Goal: Navigation & Orientation: Find specific page/section

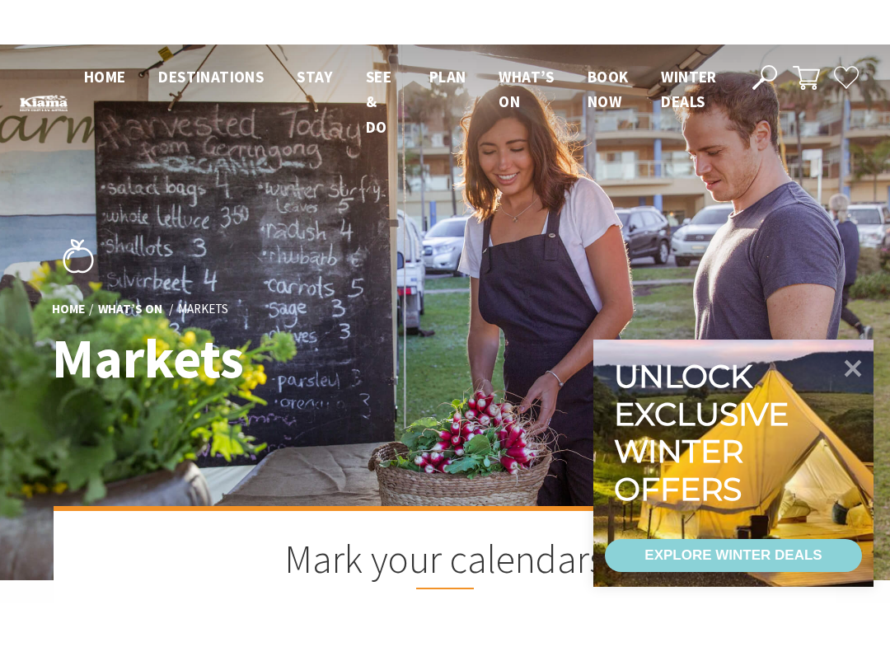
scroll to position [556, 886]
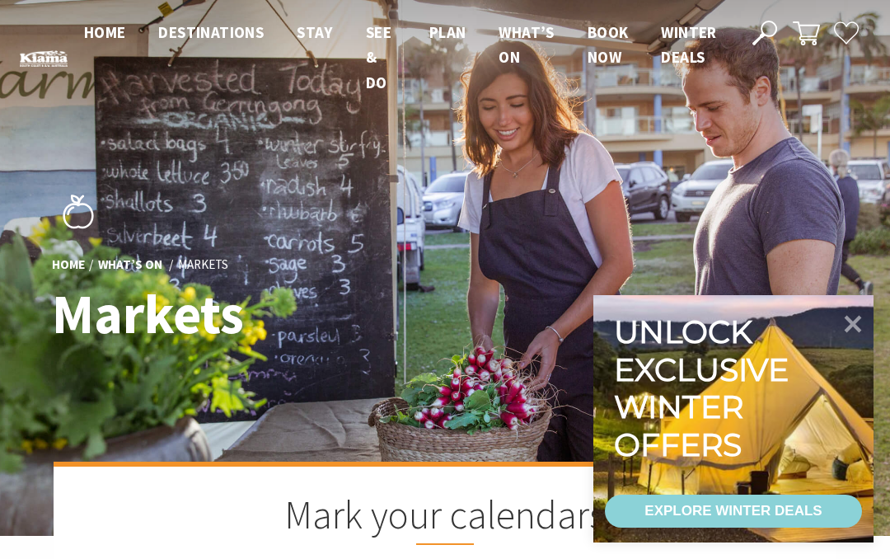
click at [843, 322] on icon at bounding box center [853, 324] width 35 height 35
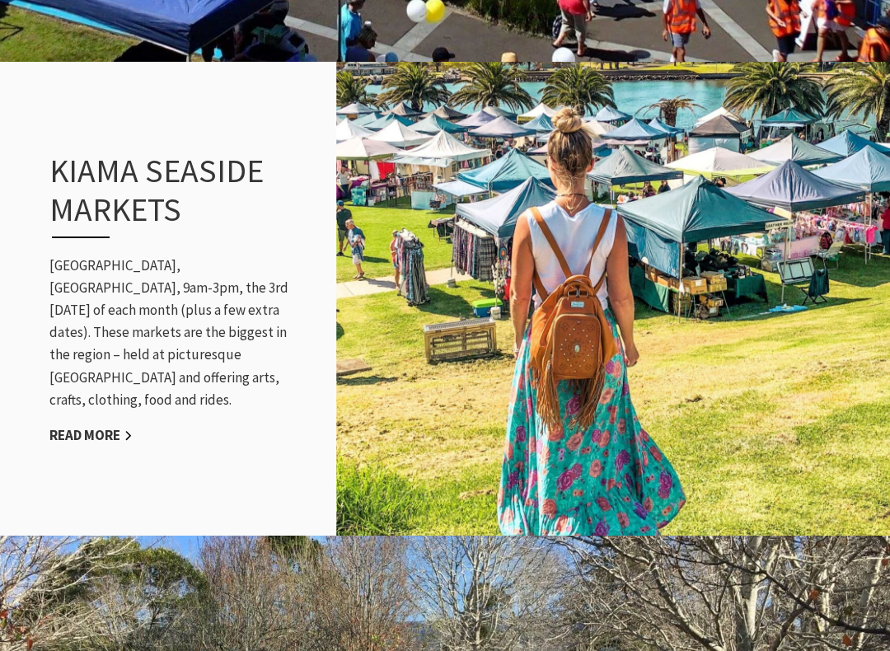
scroll to position [1561, 0]
click at [88, 426] on link "Read More" at bounding box center [90, 435] width 83 height 19
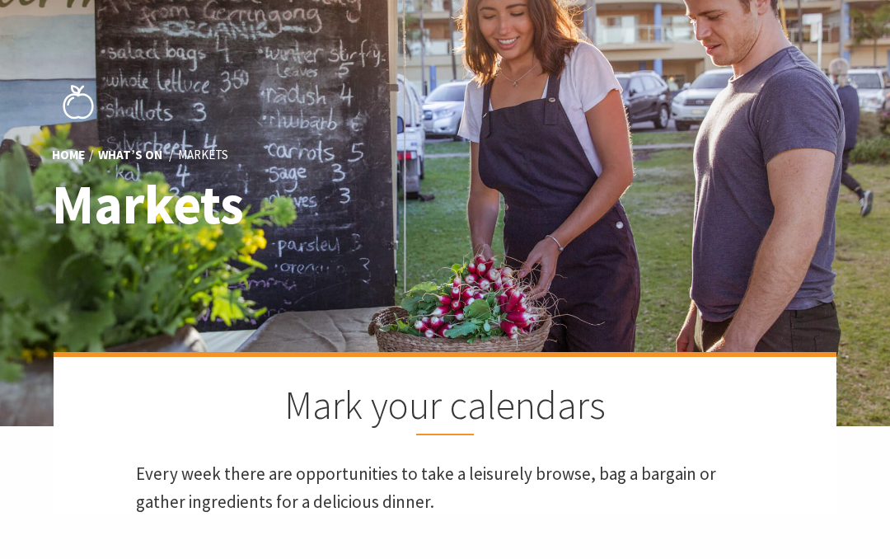
scroll to position [0, 0]
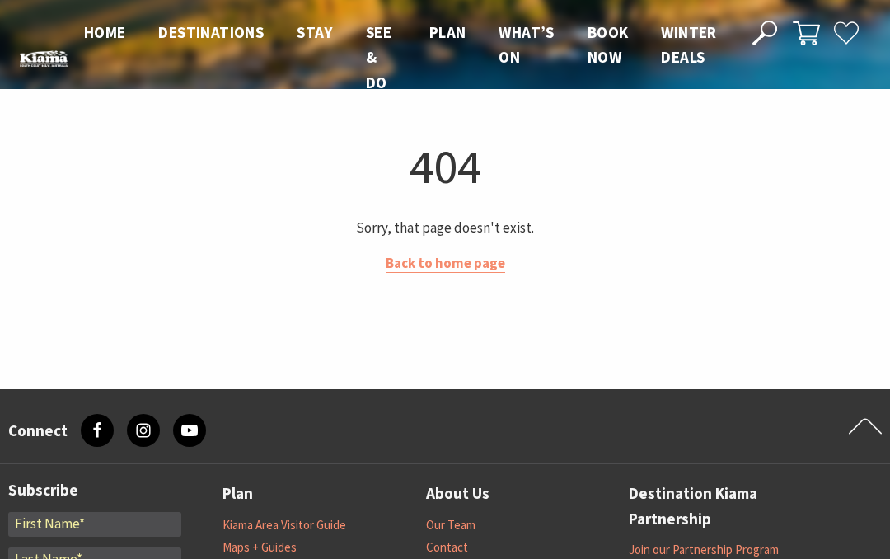
click at [434, 270] on link "Back to home page" at bounding box center [446, 263] width 120 height 19
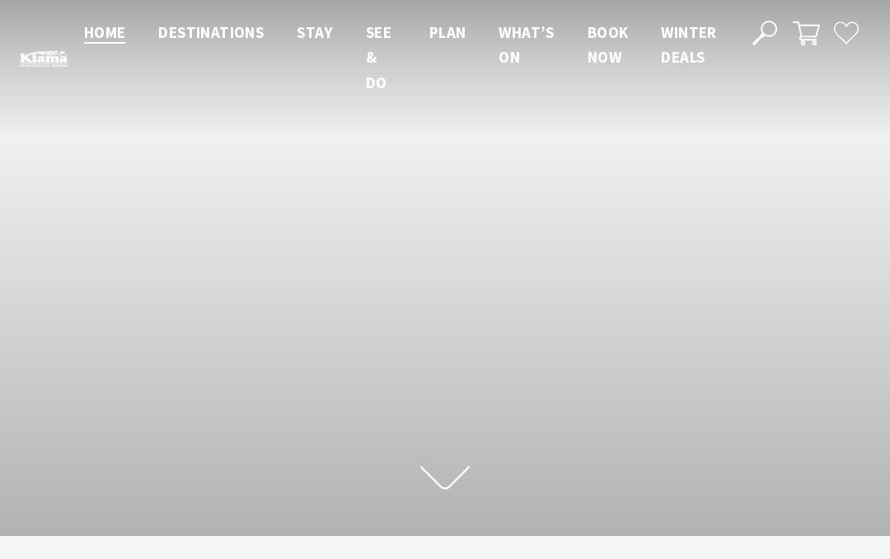
scroll to position [275, 878]
